Goal: Task Accomplishment & Management: Manage account settings

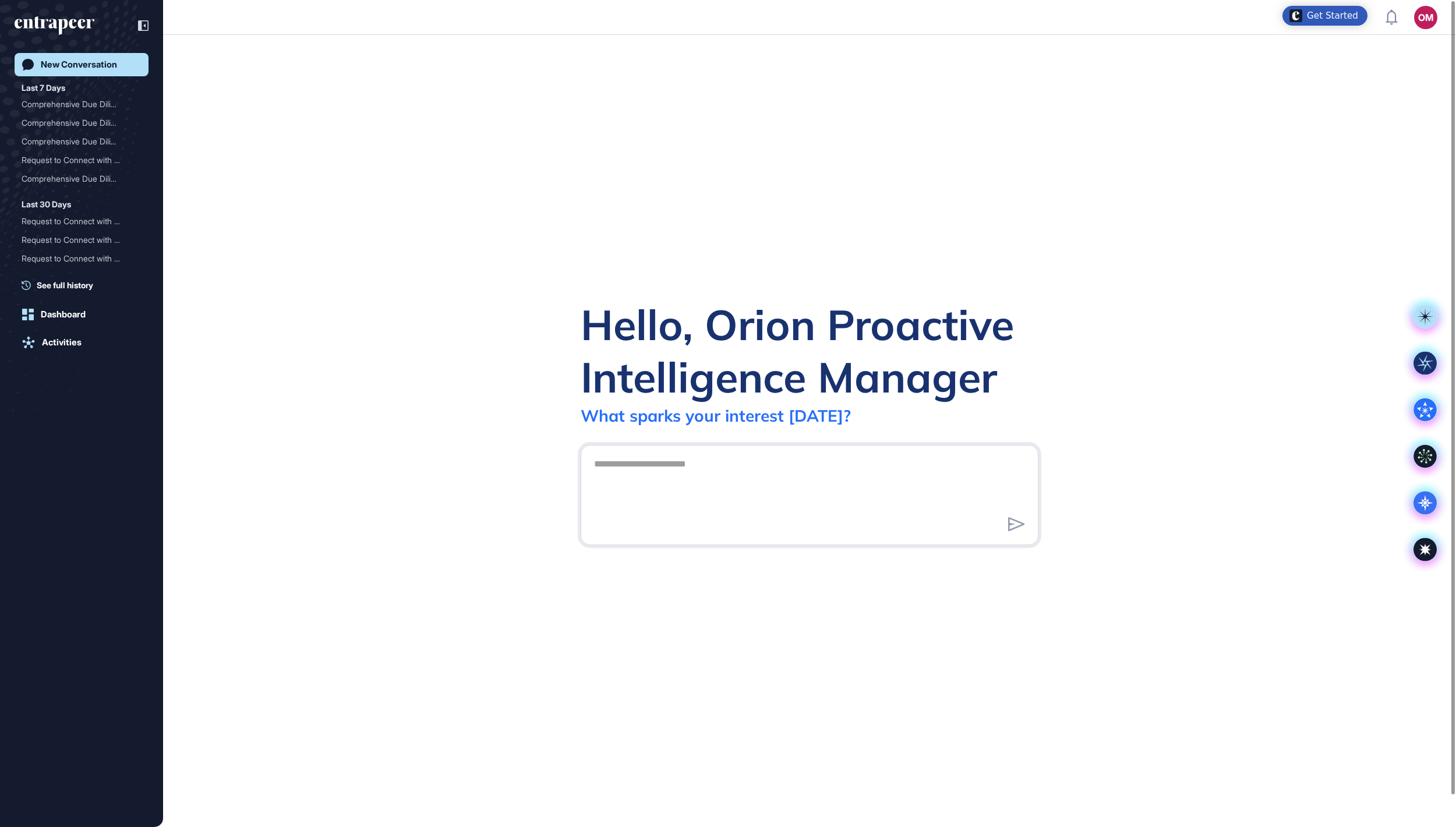
scroll to position [1, 1]
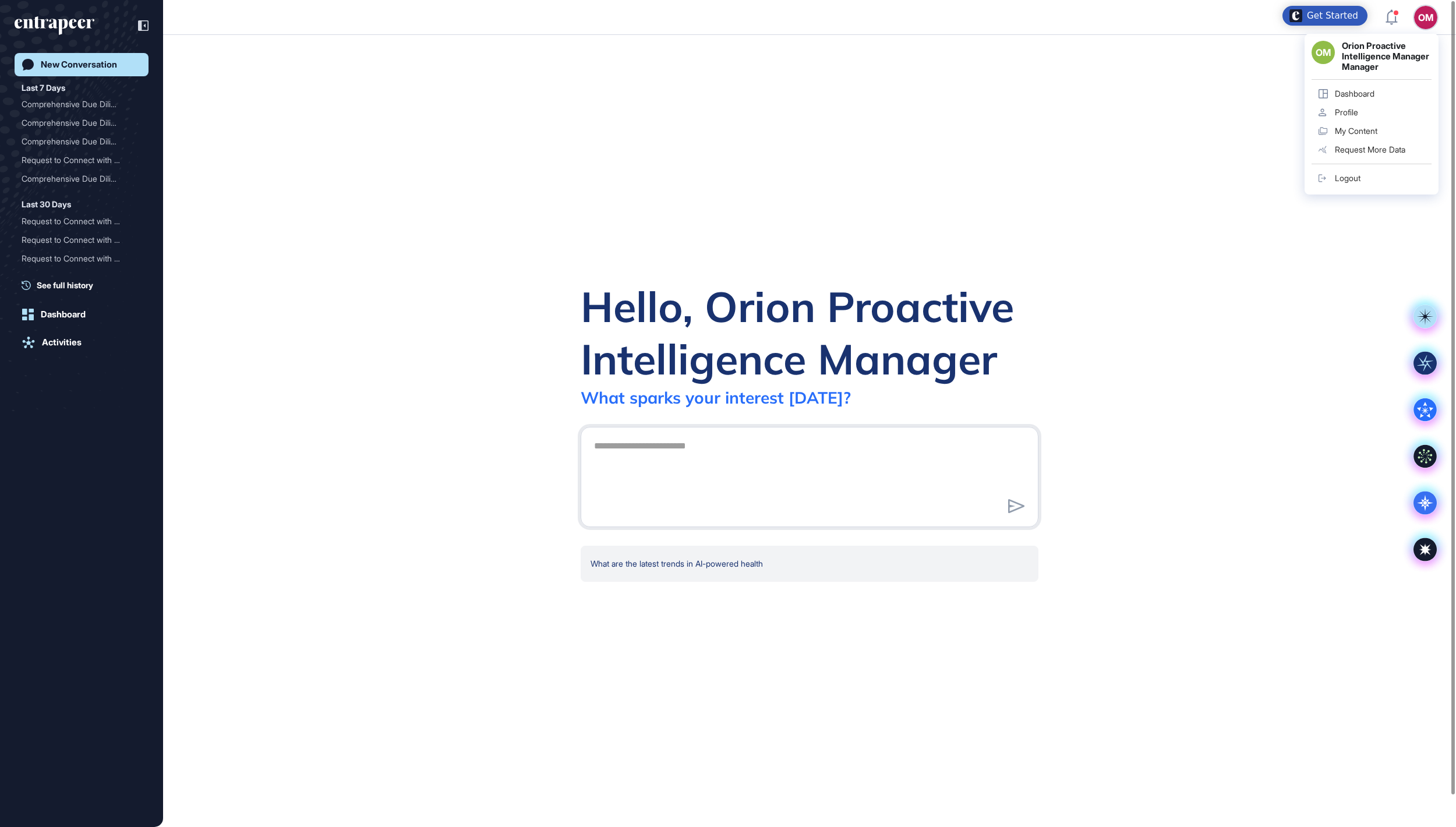
click at [1358, 183] on div "Logout" at bounding box center [1348, 178] width 25 height 9
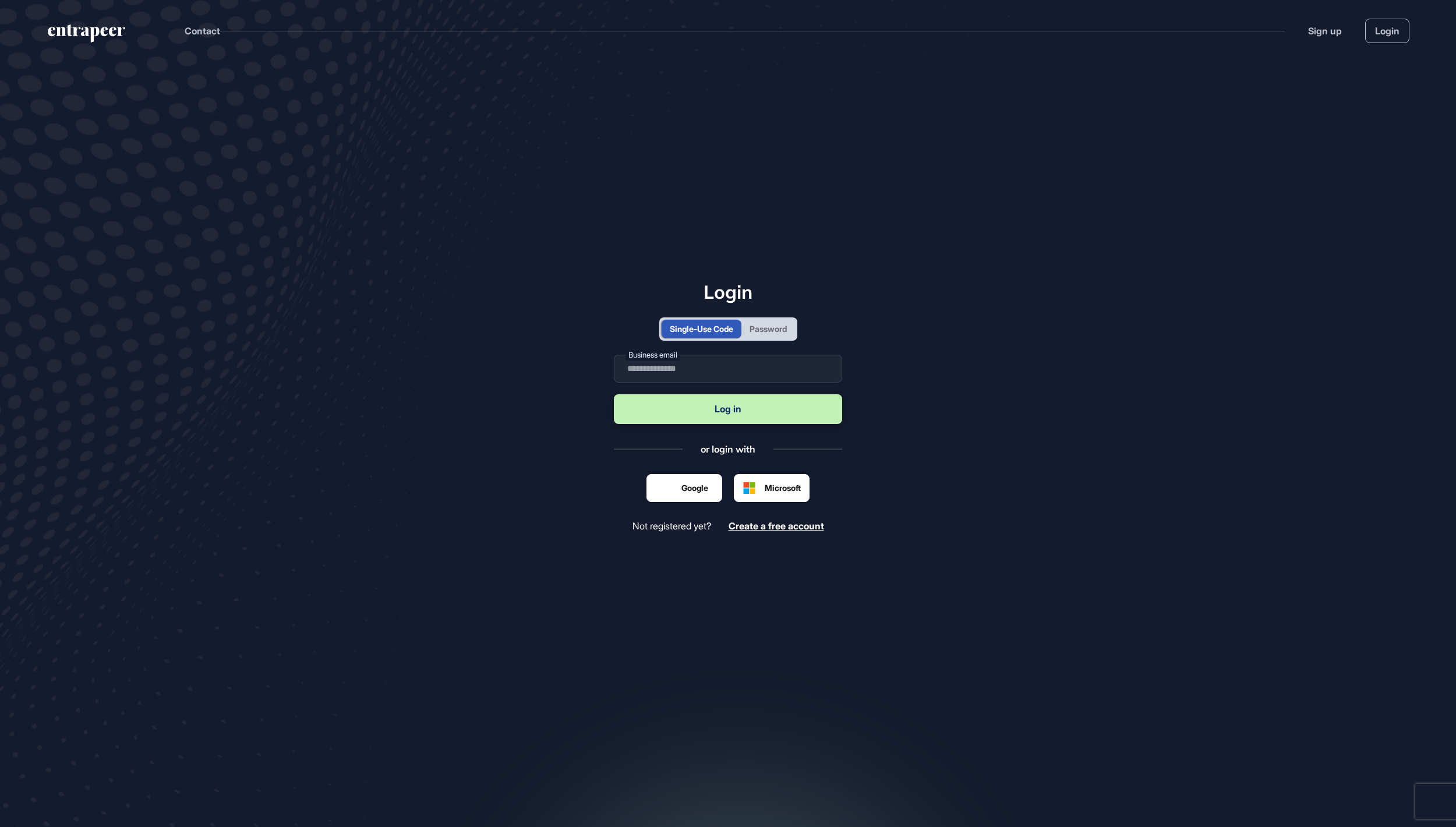
scroll to position [1, 1]
click at [786, 327] on div "Password" at bounding box center [768, 328] width 37 height 12
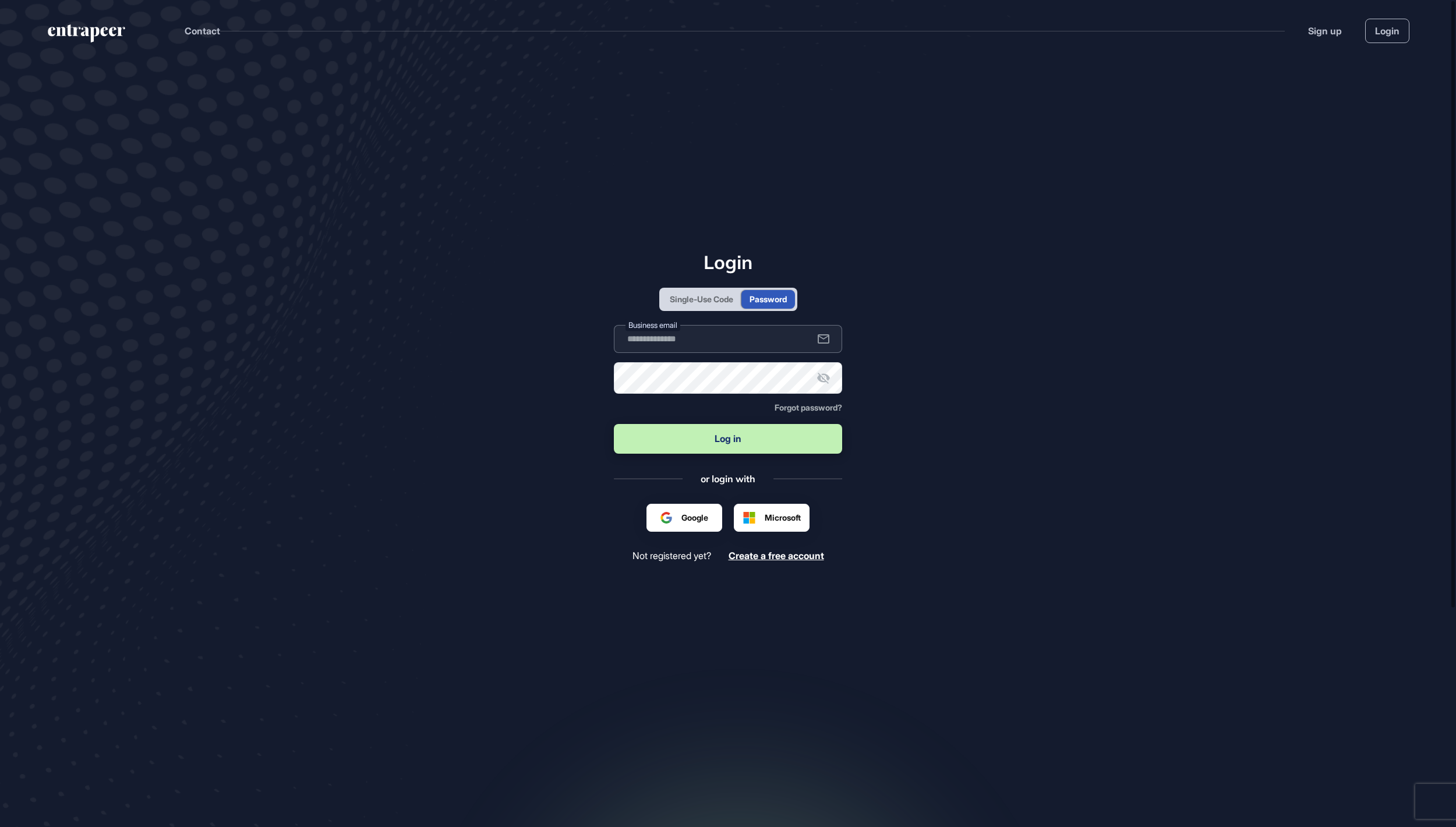
click at [764, 340] on input "text" at bounding box center [728, 339] width 228 height 28
type input "**********"
click at [751, 445] on button "Log in" at bounding box center [728, 438] width 228 height 30
